Goal: Task Accomplishment & Management: Manage account settings

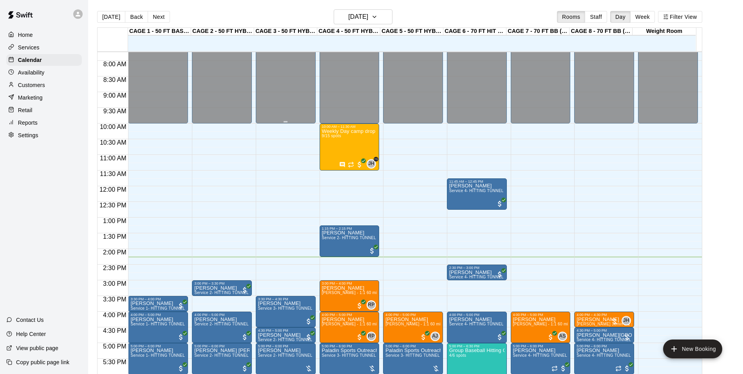
scroll to position [241, 0]
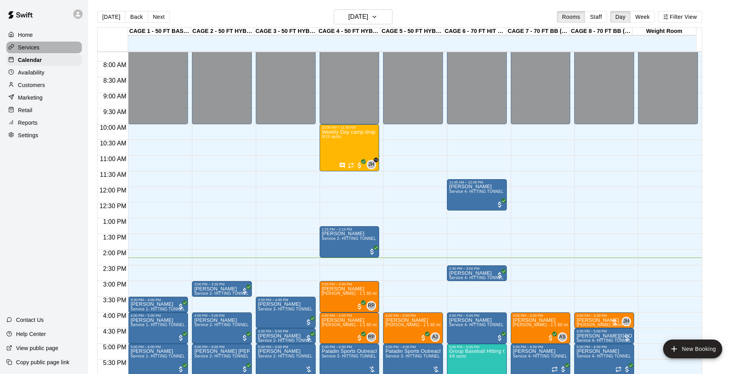
click at [25, 48] on p "Services" at bounding box center [29, 47] width 22 height 8
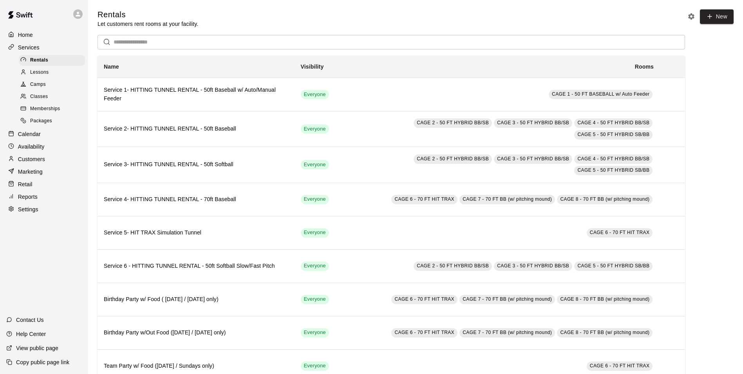
click at [27, 136] on p "Calendar" at bounding box center [29, 134] width 23 height 8
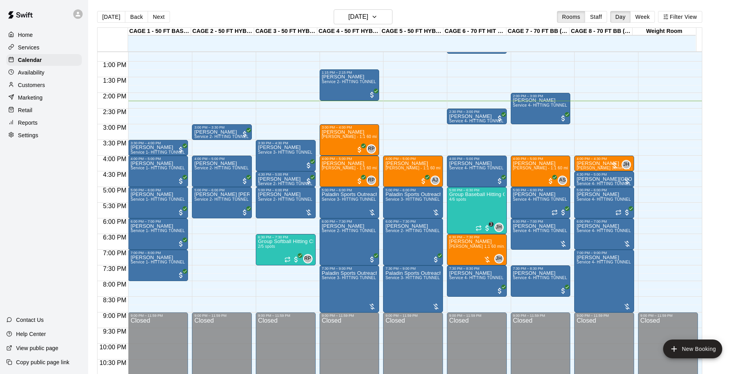
scroll to position [359, 0]
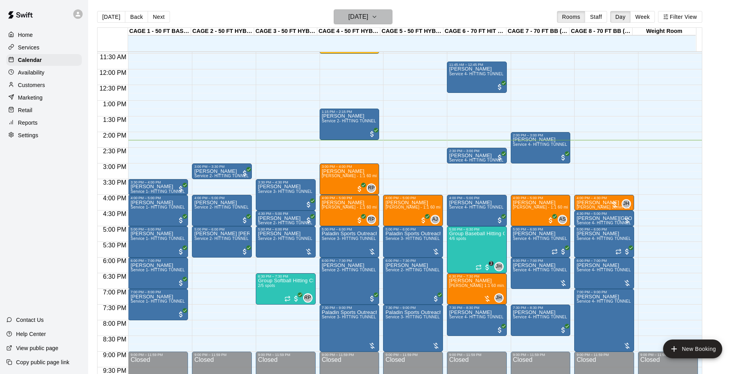
click at [378, 17] on icon "button" at bounding box center [374, 16] width 6 height 9
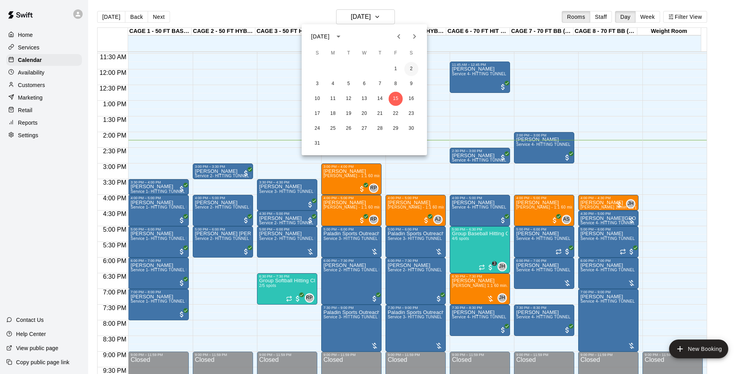
click at [412, 67] on button "2" at bounding box center [411, 69] width 14 height 14
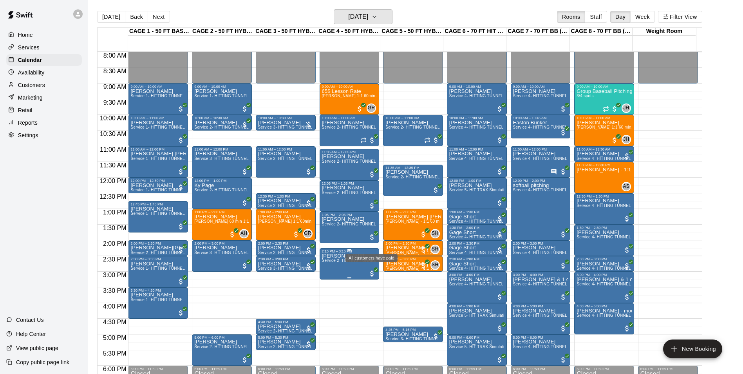
scroll to position [241, 0]
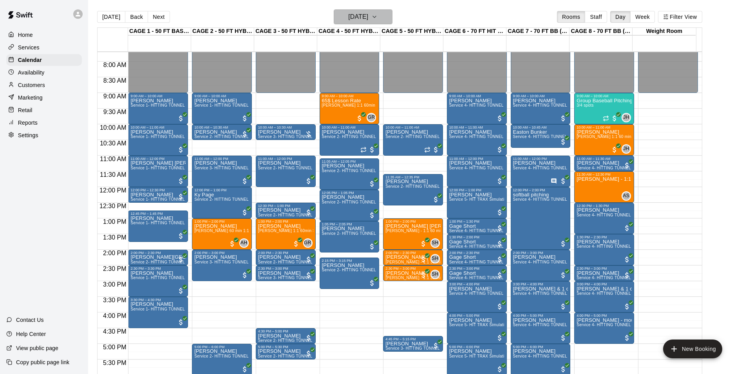
click at [348, 16] on h6 "Saturday Aug 02" at bounding box center [358, 16] width 20 height 11
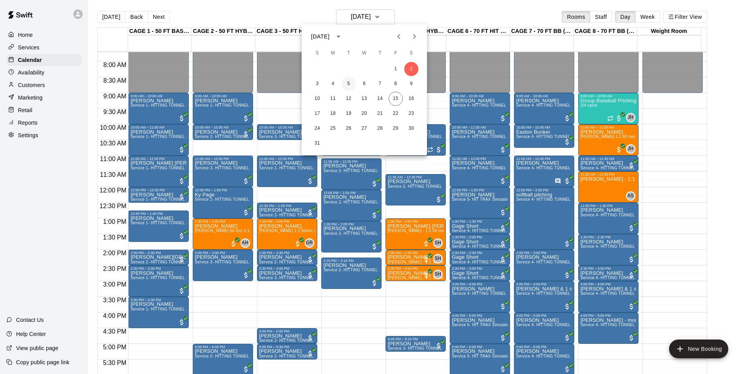
click at [346, 85] on button "5" at bounding box center [349, 84] width 14 height 14
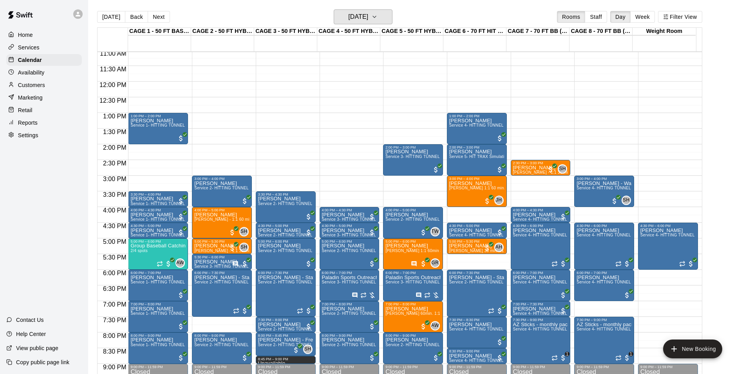
scroll to position [359, 0]
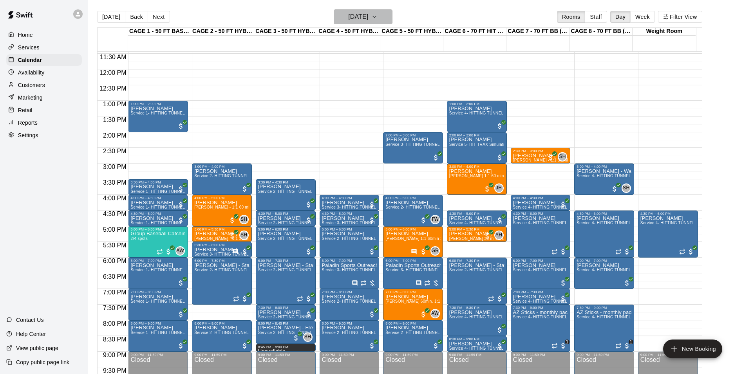
click at [348, 13] on h6 "Tuesday Aug 05" at bounding box center [358, 16] width 20 height 11
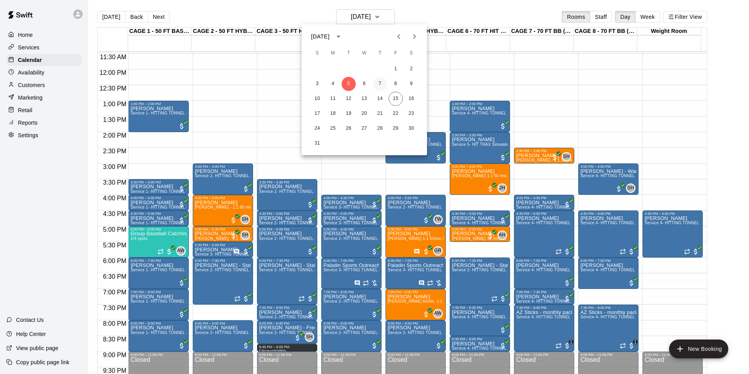
click at [382, 81] on button "7" at bounding box center [380, 84] width 14 height 14
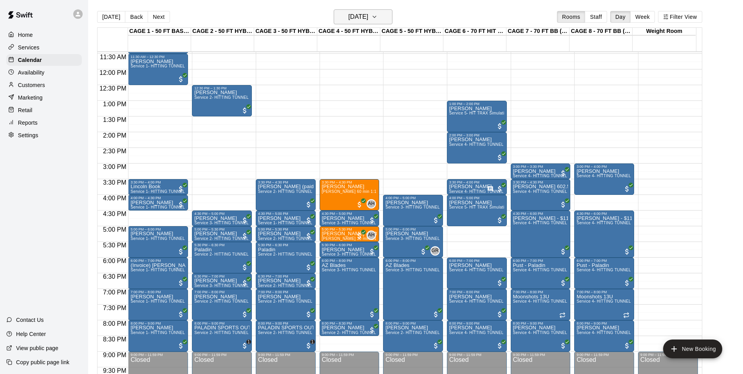
click at [368, 16] on h6 "Thursday Aug 07" at bounding box center [358, 16] width 20 height 11
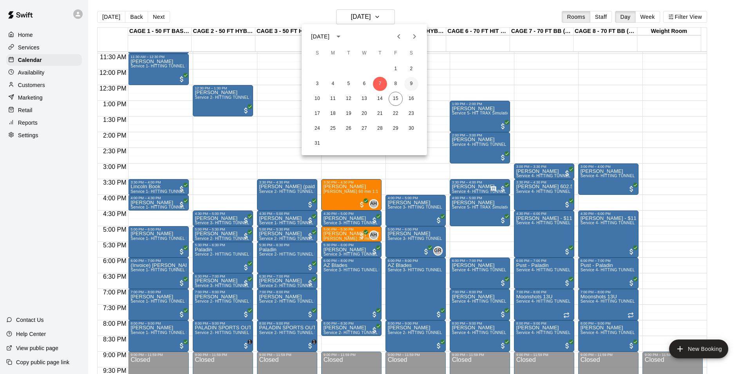
click at [412, 83] on button "9" at bounding box center [411, 84] width 14 height 14
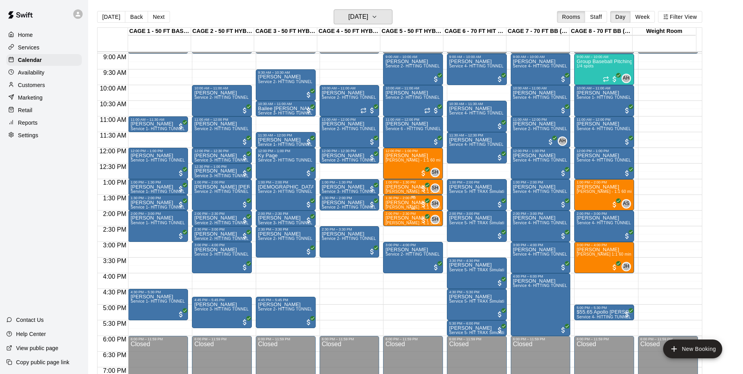
scroll to position [241, 0]
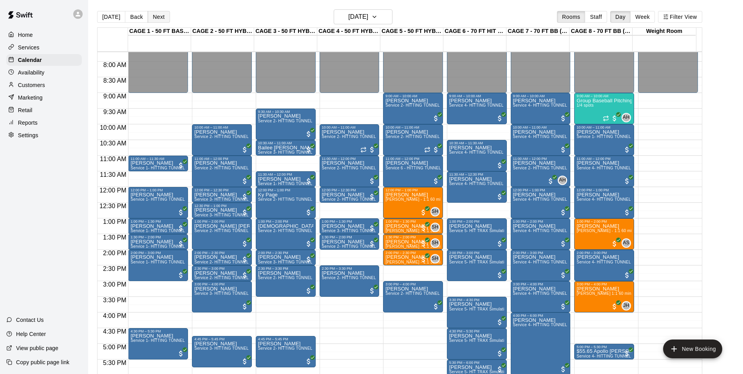
click at [161, 13] on button "Next" at bounding box center [159, 17] width 22 height 12
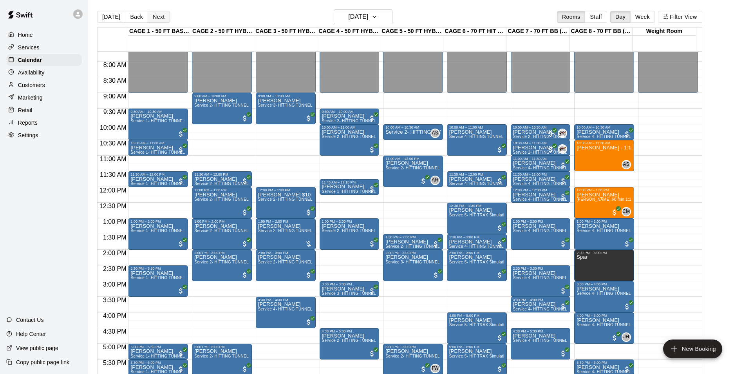
click at [156, 17] on button "Next" at bounding box center [159, 17] width 22 height 12
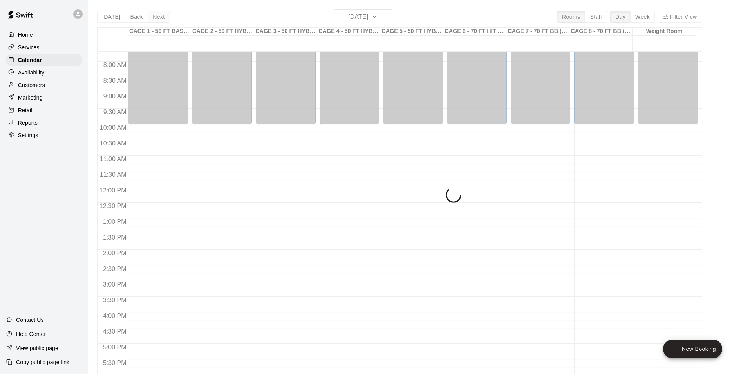
click at [156, 17] on div "Today Back Next Monday Aug 11 Rooms Staff Day Week Filter View CAGE 1 - 50 FT B…" at bounding box center [399, 196] width 605 height 374
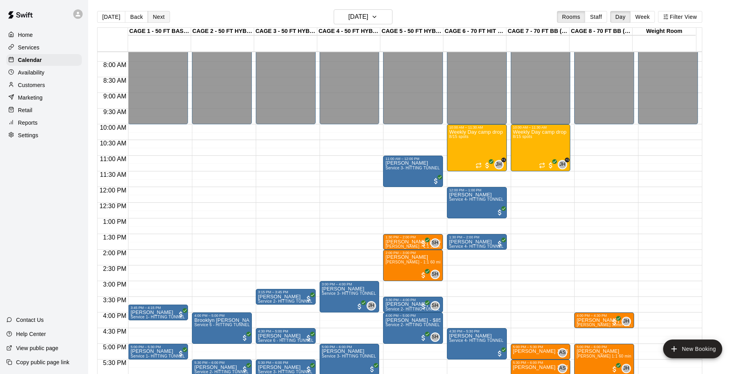
click at [156, 17] on button "Next" at bounding box center [159, 17] width 22 height 12
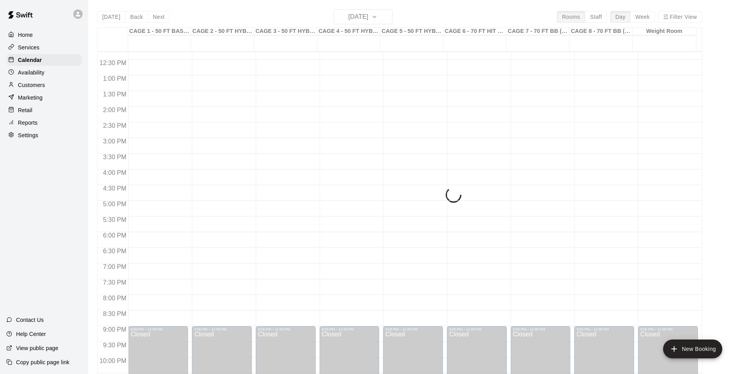
scroll to position [398, 0]
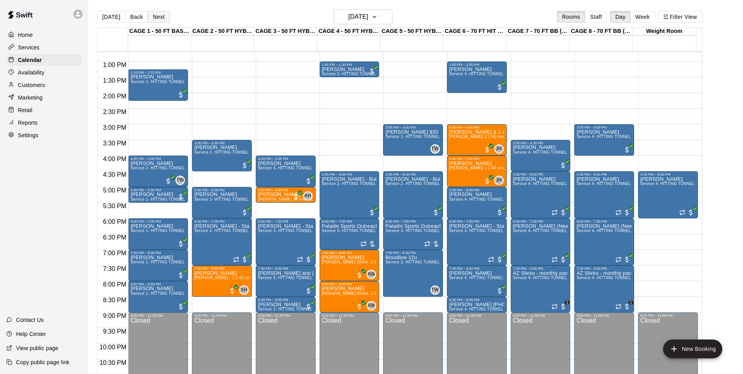
click at [151, 19] on button "Next" at bounding box center [159, 17] width 22 height 12
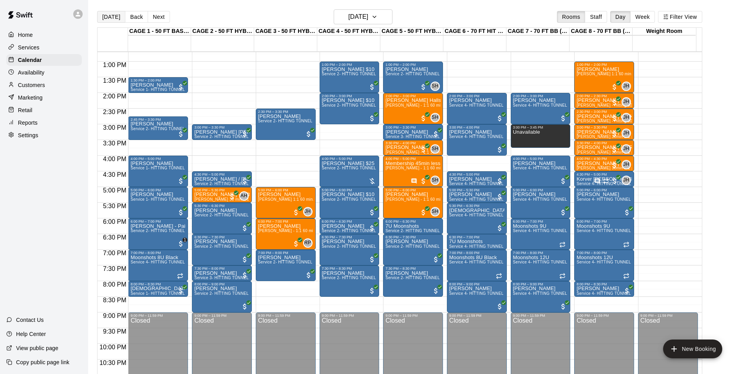
click at [101, 16] on button "[DATE]" at bounding box center [111, 17] width 28 height 12
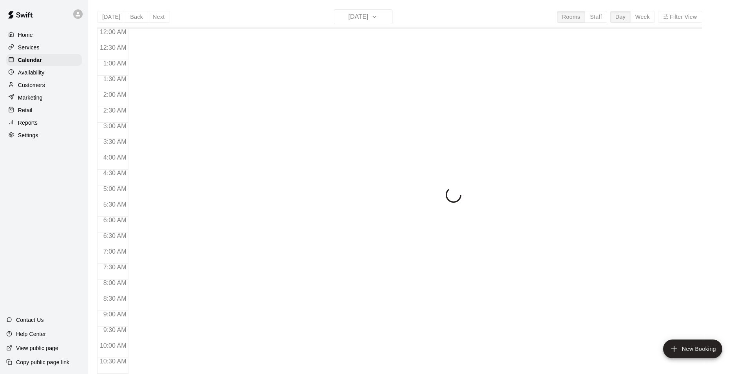
scroll to position [398, 0]
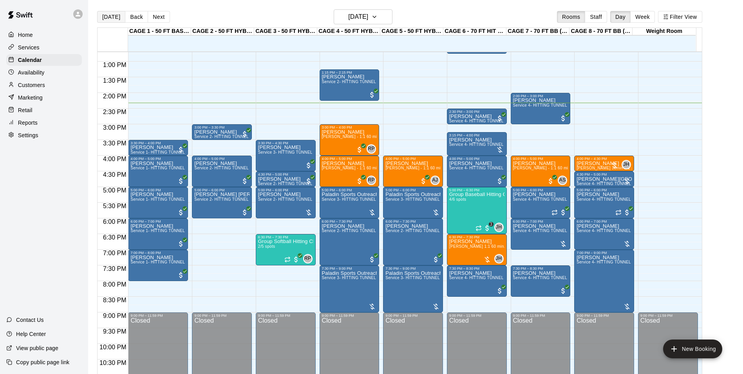
click at [110, 12] on button "[DATE]" at bounding box center [111, 17] width 28 height 12
click at [110, 19] on button "[DATE]" at bounding box center [111, 17] width 28 height 12
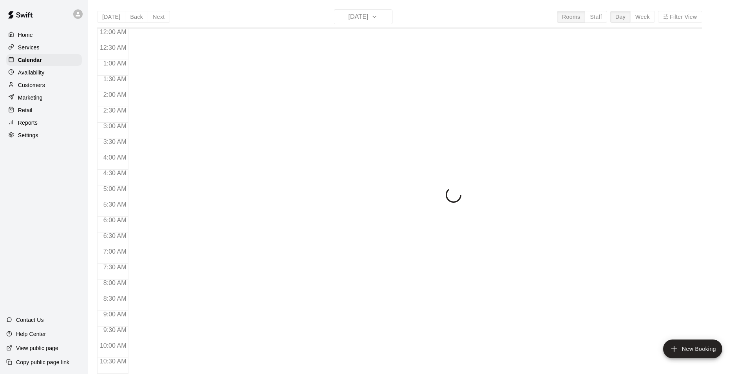
scroll to position [398, 0]
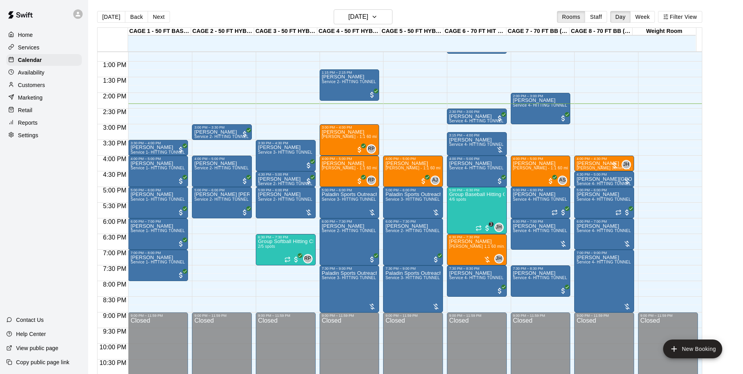
click at [33, 85] on p "Customers" at bounding box center [31, 85] width 27 height 8
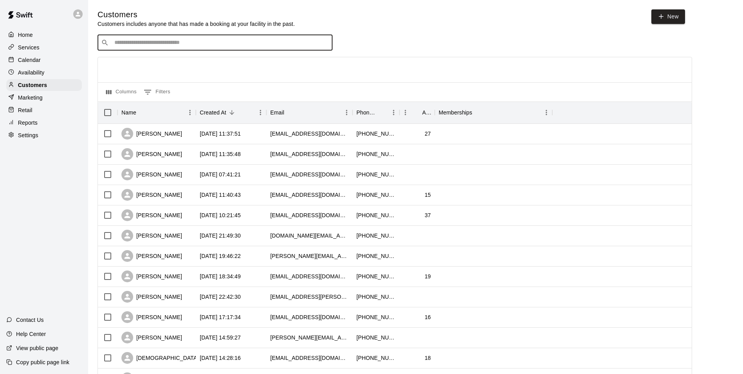
click at [136, 45] on input "Search customers by name or email" at bounding box center [220, 43] width 217 height 8
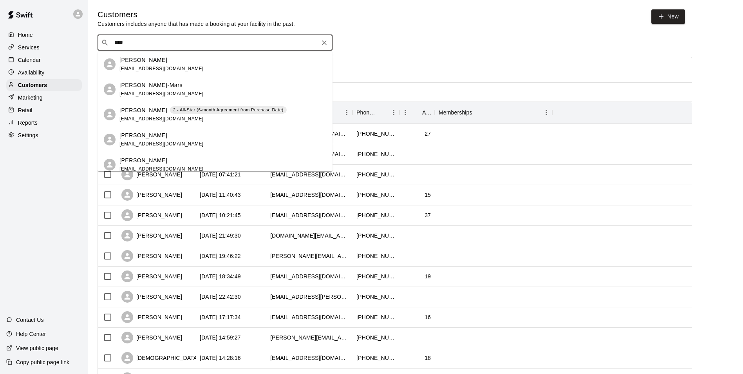
type input "*****"
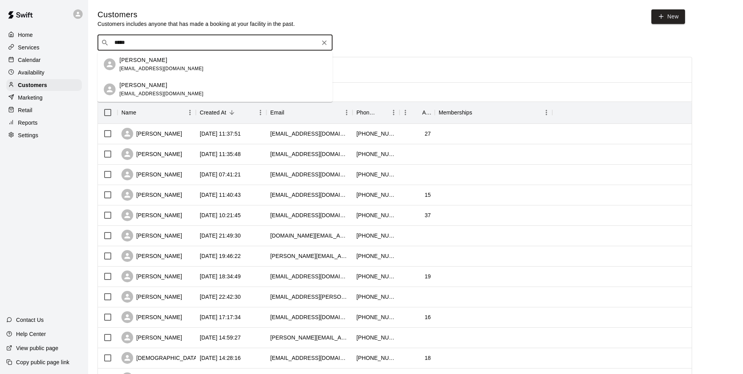
click at [154, 58] on p "Michael Marsyla" at bounding box center [143, 60] width 48 height 8
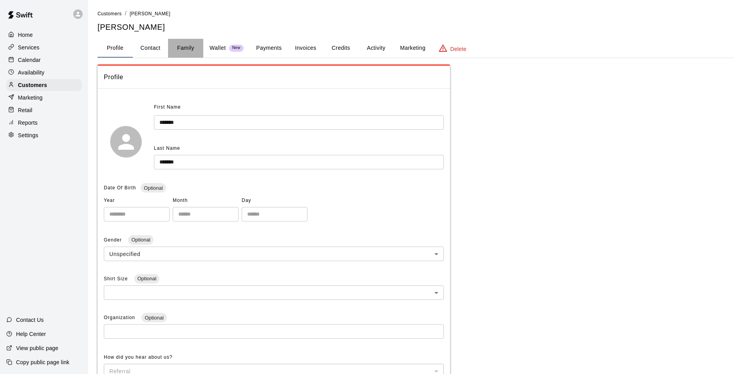
click at [186, 50] on button "Family" at bounding box center [185, 48] width 35 height 19
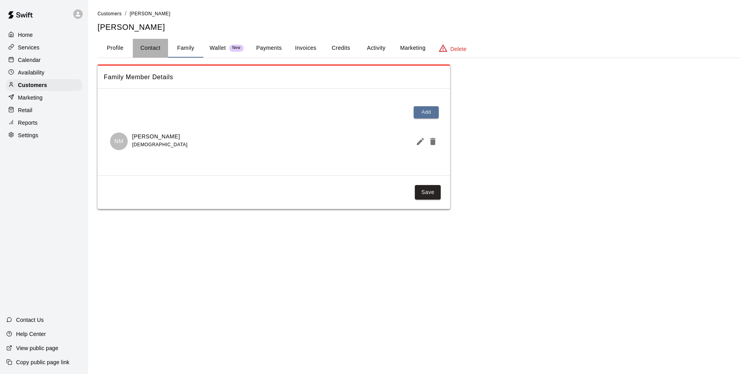
click at [150, 45] on button "Contact" at bounding box center [150, 48] width 35 height 19
select select "**"
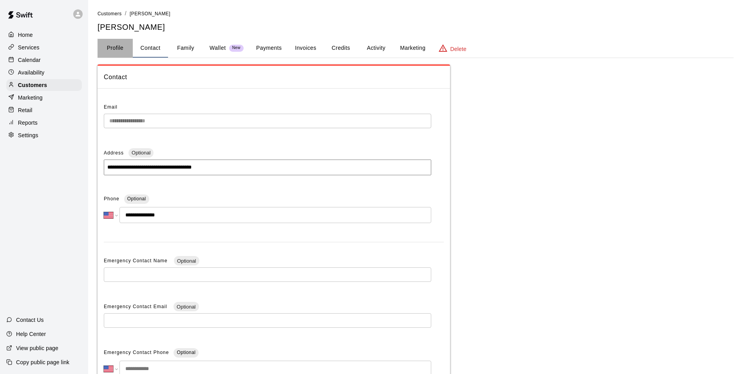
click at [121, 52] on button "Profile" at bounding box center [115, 48] width 35 height 19
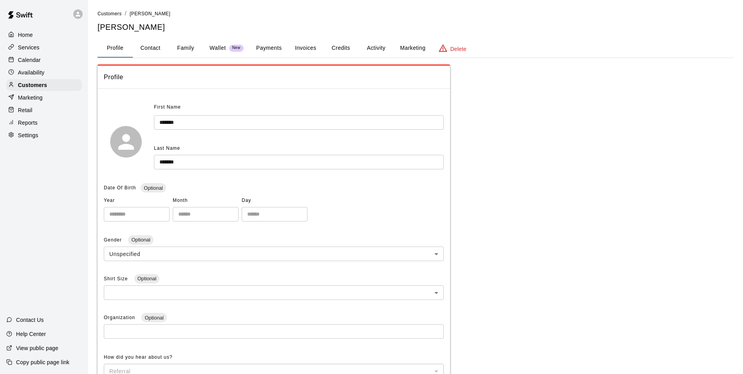
click at [46, 64] on div "Calendar" at bounding box center [44, 60] width 76 height 12
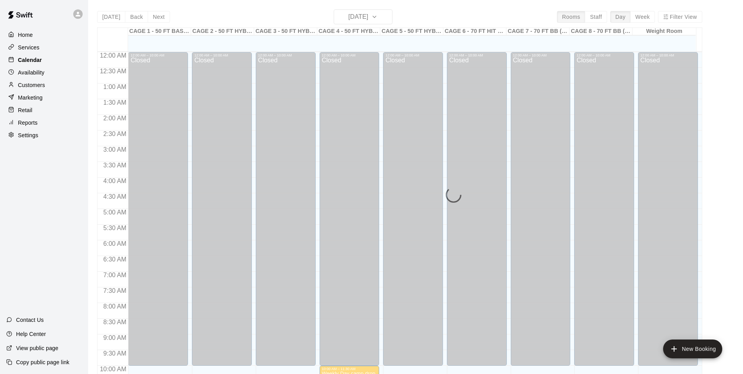
scroll to position [398, 0]
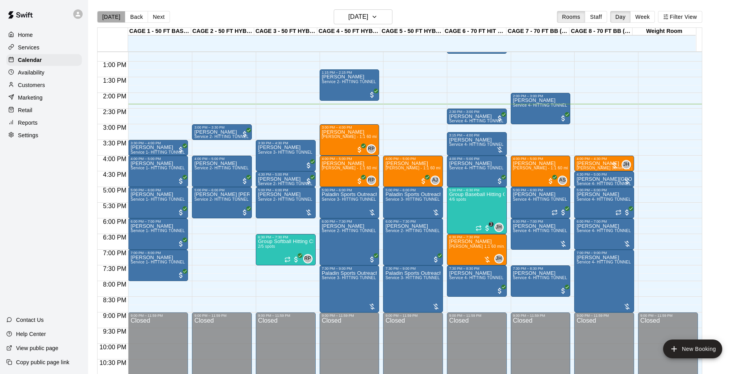
click at [112, 16] on button "[DATE]" at bounding box center [111, 17] width 28 height 12
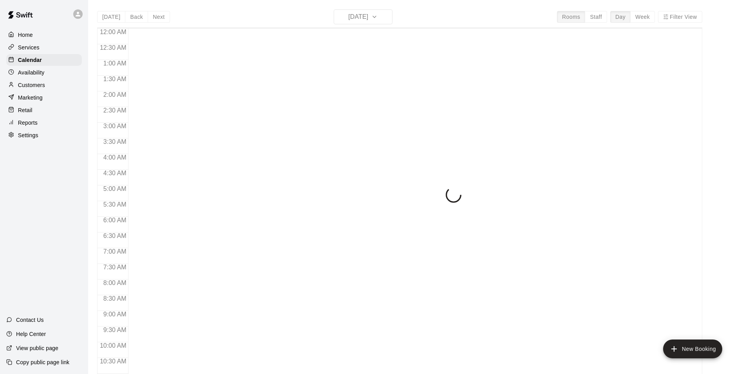
scroll to position [398, 0]
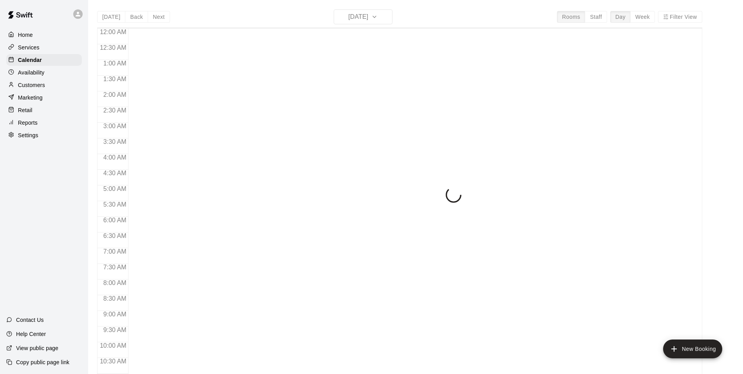
scroll to position [398, 0]
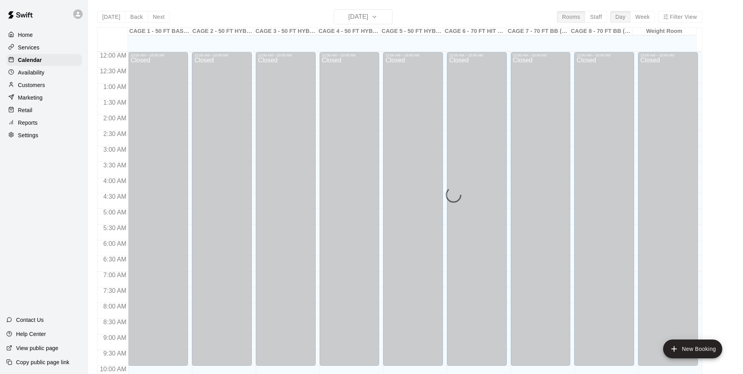
scroll to position [398, 0]
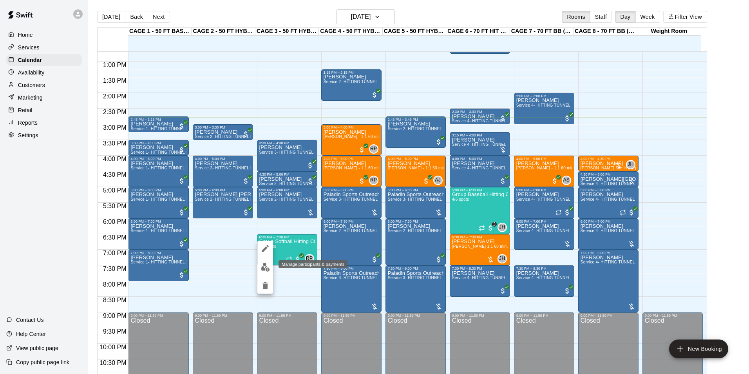
click at [266, 265] on img "edit" at bounding box center [265, 266] width 9 height 9
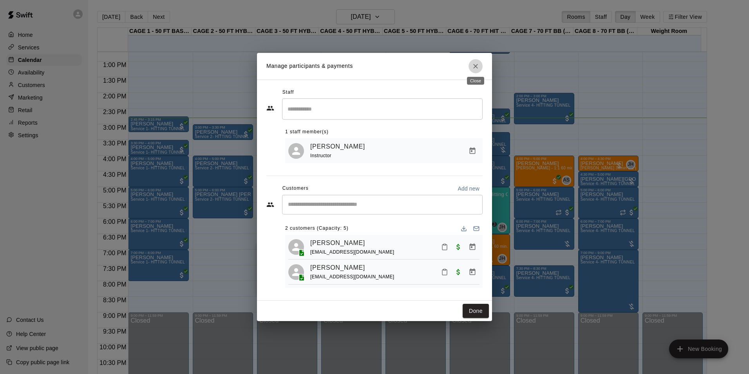
click at [474, 62] on icon "Close" at bounding box center [476, 66] width 8 height 8
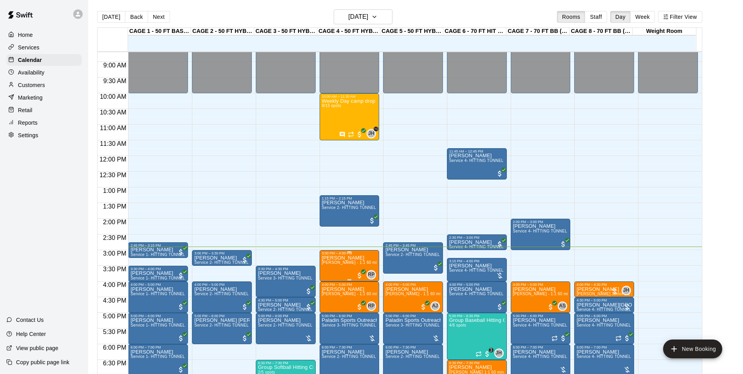
scroll to position [259, 0]
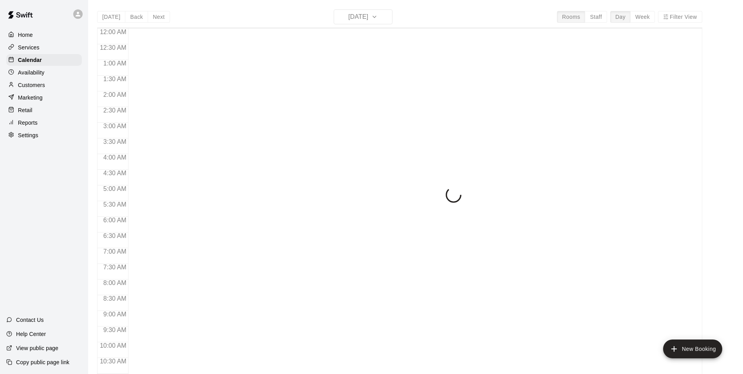
scroll to position [398, 0]
